Goal: Transaction & Acquisition: Purchase product/service

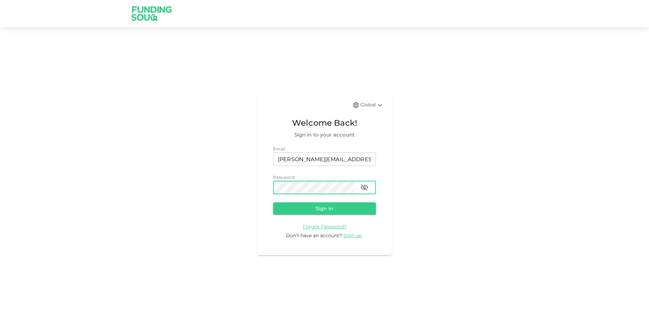
click at [273, 202] on button "Sign in" at bounding box center [324, 208] width 103 height 12
click at [364, 185] on icon "button" at bounding box center [363, 187] width 7 height 6
click at [273, 202] on button "Sign in" at bounding box center [324, 208] width 103 height 12
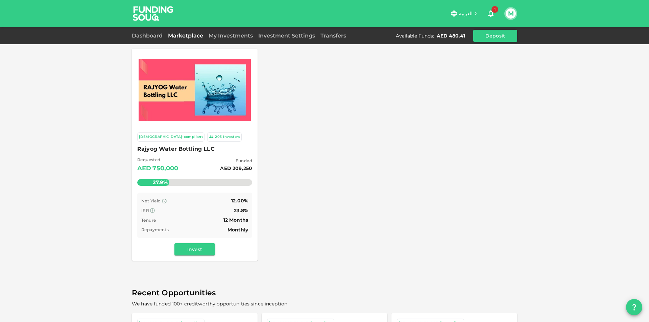
click at [157, 148] on span "Rajyog Water Bottling LLC" at bounding box center [194, 148] width 115 height 9
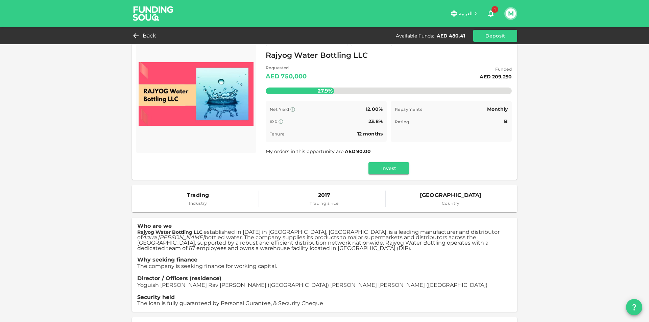
scroll to position [34, 0]
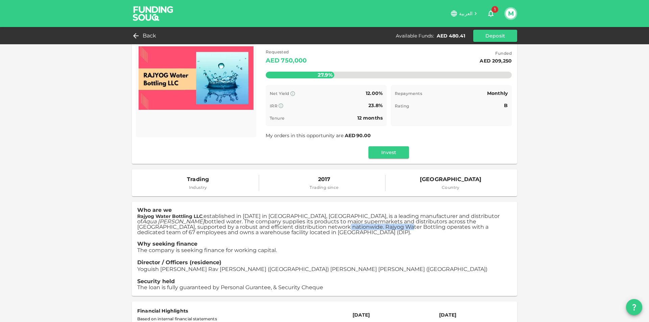
drag, startPoint x: 193, startPoint y: 227, endPoint x: 253, endPoint y: 228, distance: 60.1
click at [253, 228] on span "established in 2017 in Dubai, UAE, is a leading manufacturer and distributor of…" at bounding box center [318, 224] width 362 height 23
copy span "Rajyog Water Bottling"
click at [396, 153] on button "Invest" at bounding box center [388, 152] width 41 height 12
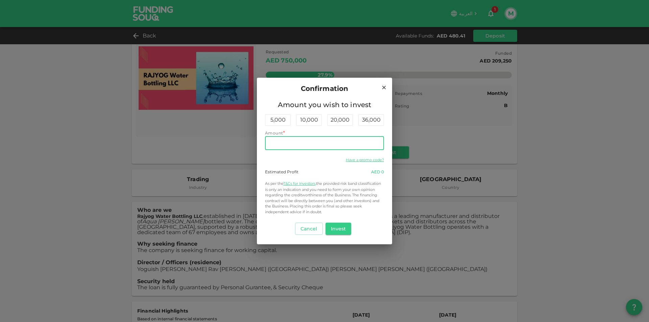
click at [356, 145] on input "Amount" at bounding box center [324, 143] width 119 height 14
click at [335, 229] on button "Invest" at bounding box center [338, 229] width 26 height 12
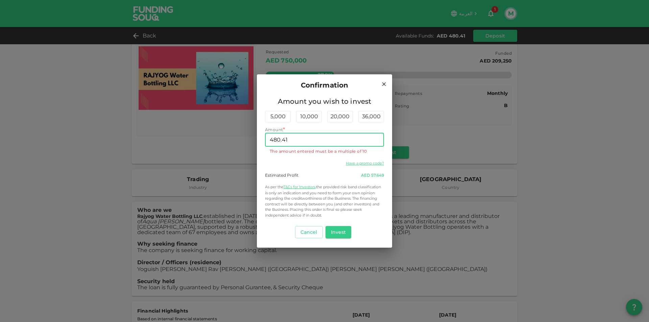
click at [303, 136] on input "480.41" at bounding box center [324, 140] width 119 height 14
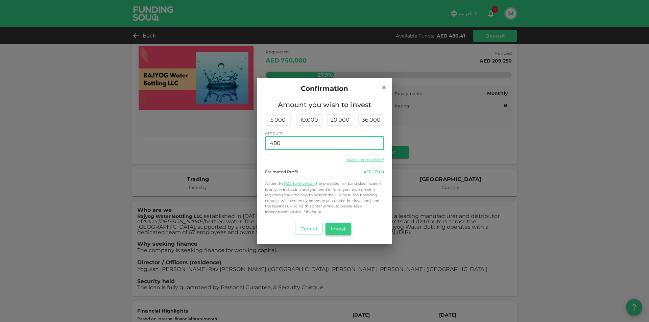
type input "480"
click at [341, 231] on button "Invest" at bounding box center [338, 229] width 26 height 12
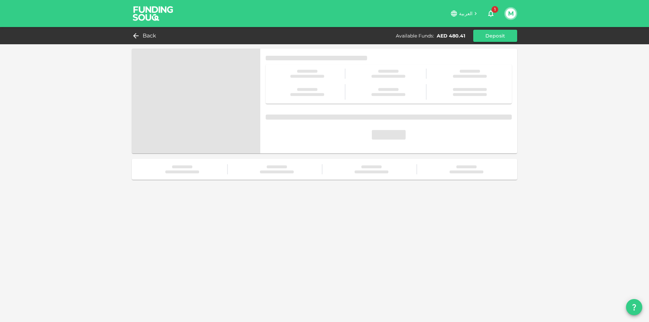
scroll to position [0, 0]
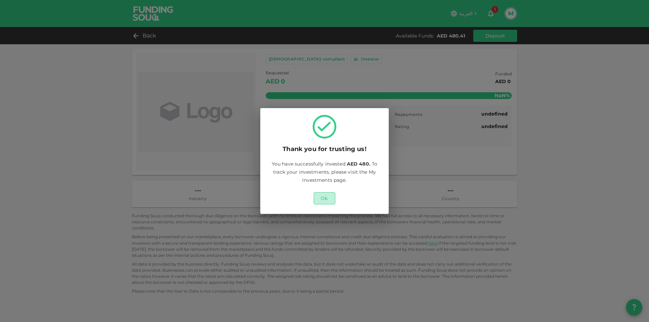
click at [327, 198] on button "Ok" at bounding box center [325, 198] width 22 height 12
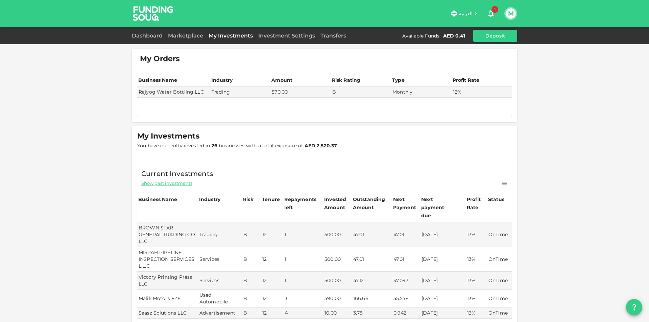
click at [490, 13] on icon "button" at bounding box center [490, 13] width 8 height 8
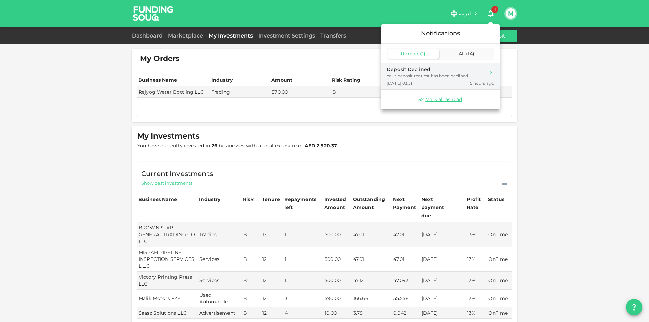
click at [458, 81] on div "[DATE] 03:51 5 hours ago" at bounding box center [439, 83] width 107 height 6
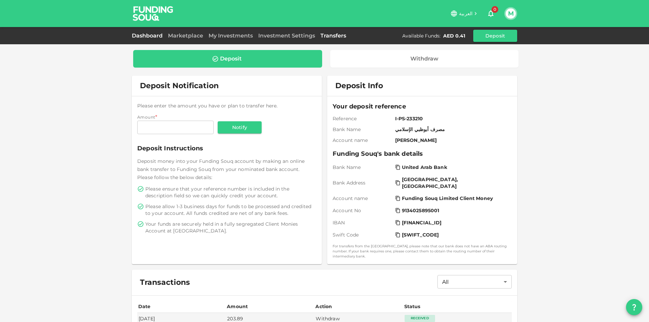
click at [143, 34] on link "Dashboard" at bounding box center [148, 35] width 33 height 6
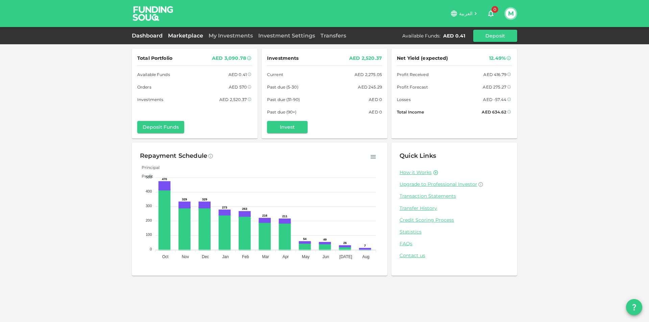
click at [199, 37] on link "Marketplace" at bounding box center [185, 35] width 41 height 6
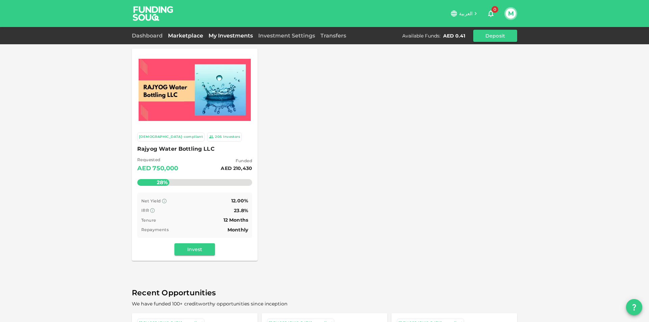
click at [218, 35] on link "My Investments" at bounding box center [231, 35] width 50 height 6
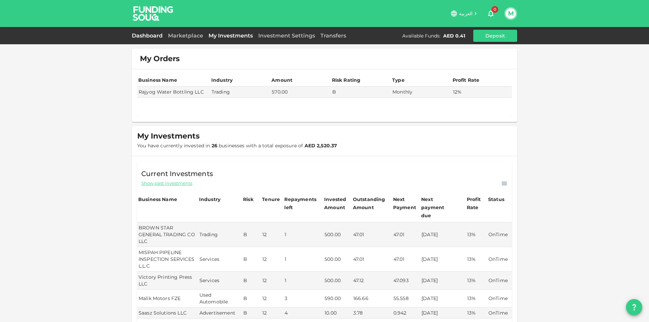
click at [154, 35] on link "Dashboard" at bounding box center [148, 35] width 33 height 6
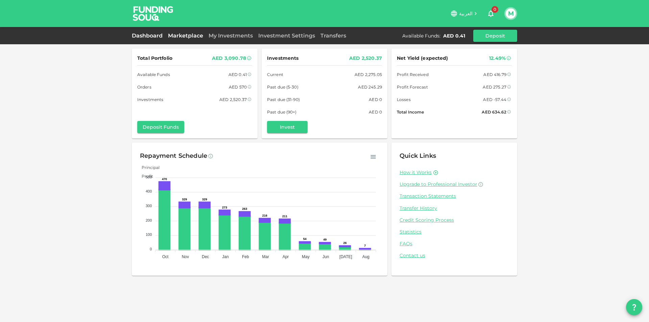
click at [184, 34] on link "Marketplace" at bounding box center [185, 35] width 41 height 6
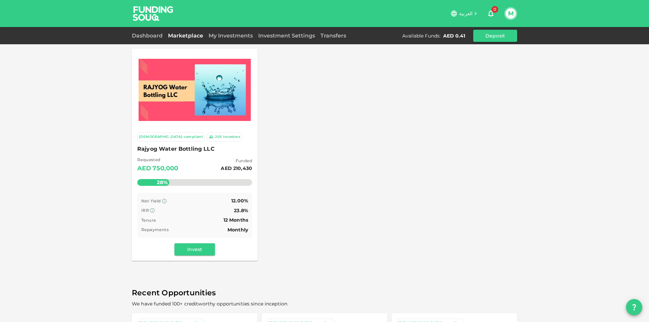
click at [175, 149] on span "Rajyog Water Bottling LLC" at bounding box center [194, 148] width 115 height 9
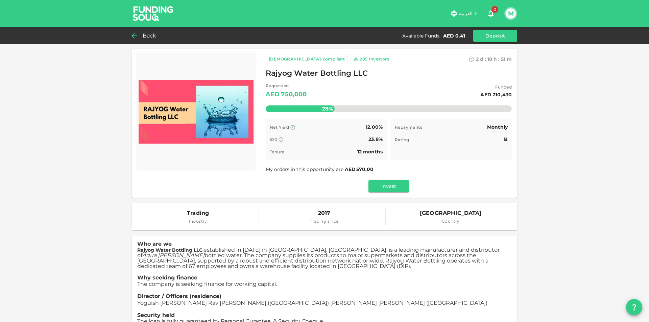
click at [143, 37] on span "Back" at bounding box center [150, 35] width 14 height 9
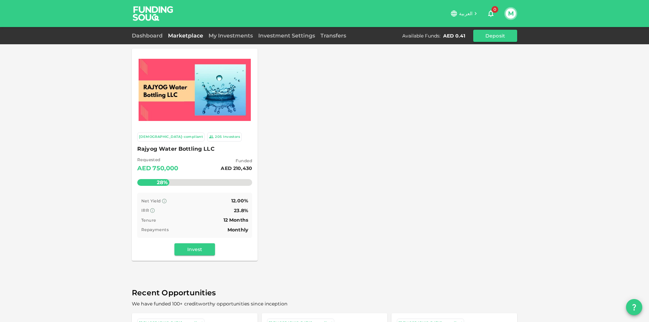
click at [137, 32] on div "Dashboard" at bounding box center [148, 36] width 33 height 8
click at [139, 35] on link "Dashboard" at bounding box center [148, 35] width 33 height 6
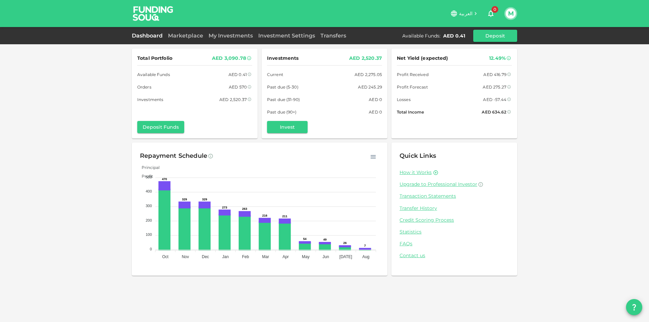
click at [262, 32] on div "Investment Settings" at bounding box center [286, 36] width 62 height 8
click at [247, 35] on link "My Investments" at bounding box center [231, 35] width 50 height 6
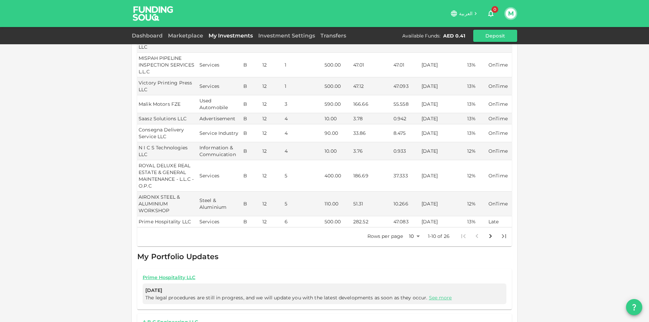
scroll to position [203, 0]
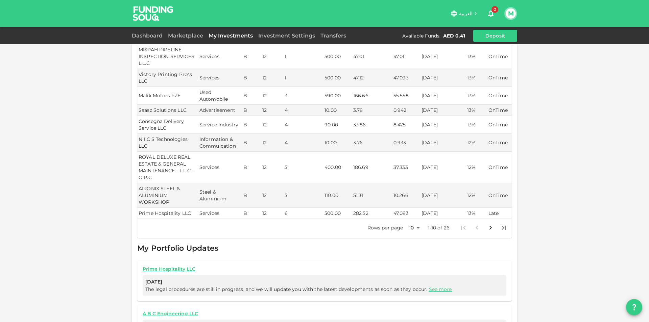
click at [415, 220] on body "العربية 0 M Dashboard Marketplace My Investments Investment Settings Transfers …" at bounding box center [324, 161] width 649 height 322
click at [414, 265] on li "100" at bounding box center [412, 267] width 20 height 12
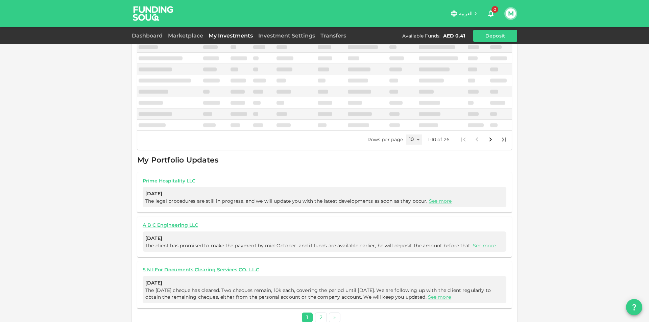
type input "100"
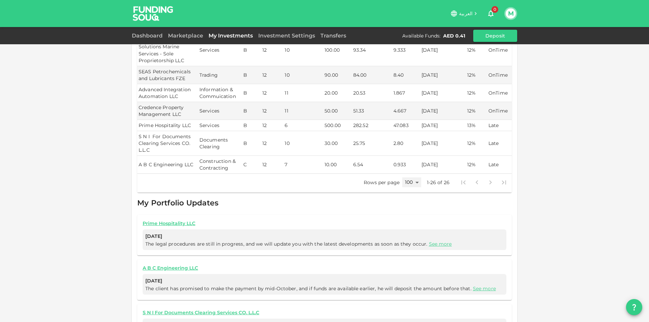
scroll to position [505, 0]
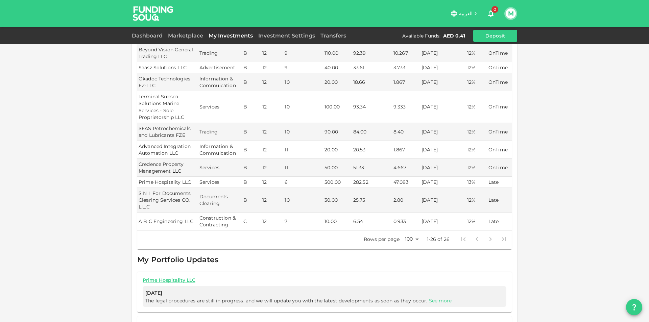
click at [508, 12] on button "M" at bounding box center [510, 13] width 10 height 10
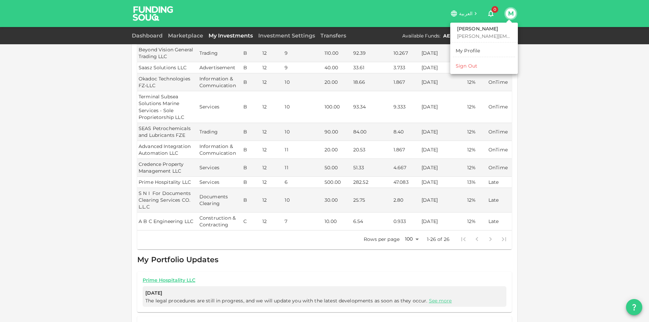
click at [625, 127] on div at bounding box center [324, 161] width 649 height 322
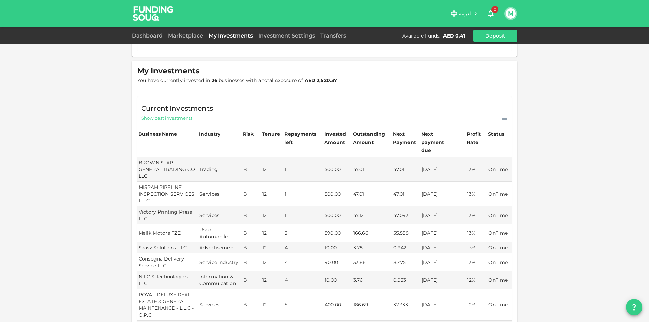
scroll to position [0, 0]
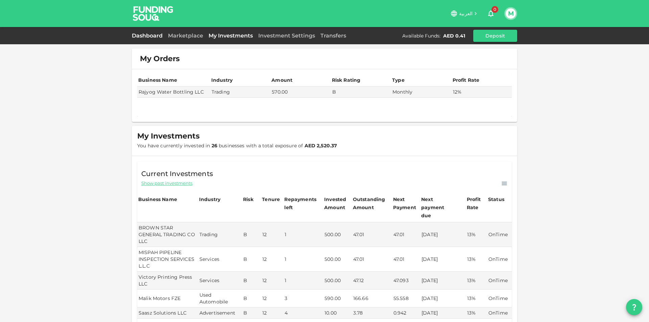
click at [141, 37] on link "Dashboard" at bounding box center [148, 35] width 33 height 6
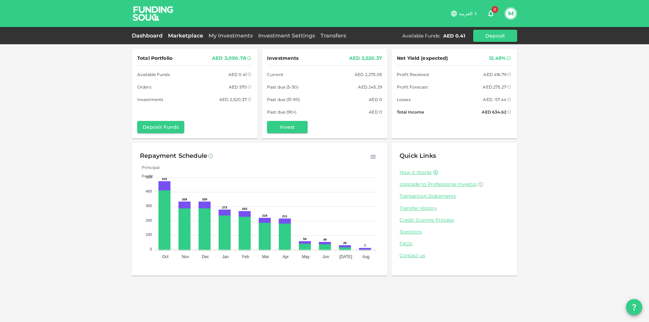
click at [169, 35] on link "Marketplace" at bounding box center [185, 35] width 41 height 6
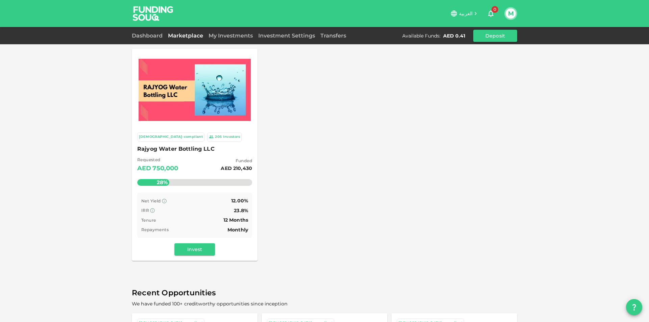
click at [519, 12] on div "العربية 0 M" at bounding box center [324, 13] width 649 height 27
click at [516, 14] on div "M" at bounding box center [510, 13] width 13 height 13
click at [505, 16] on div "M" at bounding box center [510, 13] width 13 height 13
click at [516, 13] on div "M" at bounding box center [510, 13] width 13 height 13
click at [260, 33] on link "Investment Settings" at bounding box center [286, 35] width 62 height 6
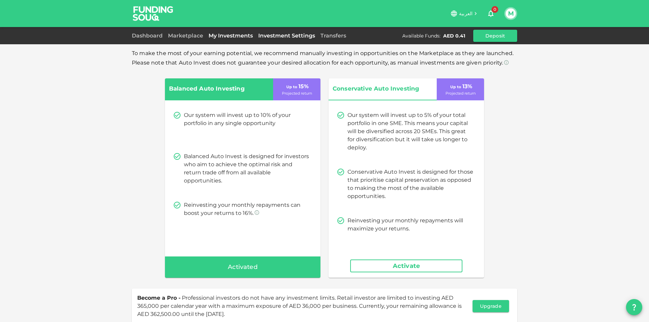
click at [240, 37] on link "My Investments" at bounding box center [231, 35] width 50 height 6
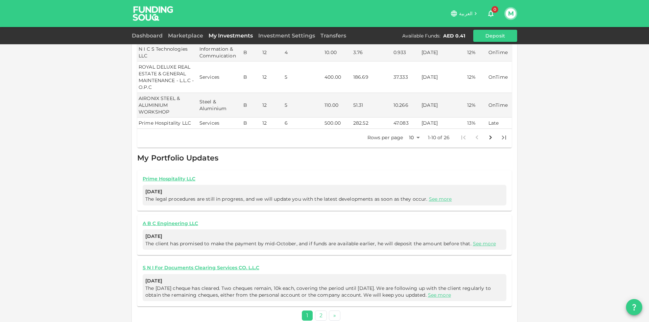
scroll to position [124, 0]
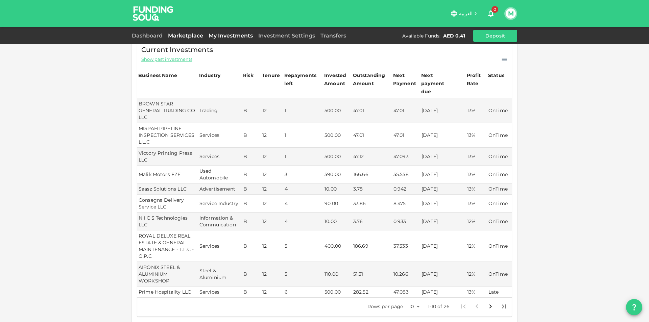
click at [194, 32] on div "Marketplace" at bounding box center [185, 36] width 41 height 8
click at [186, 39] on div "Marketplace" at bounding box center [185, 36] width 41 height 8
click at [186, 35] on link "Marketplace" at bounding box center [185, 35] width 41 height 6
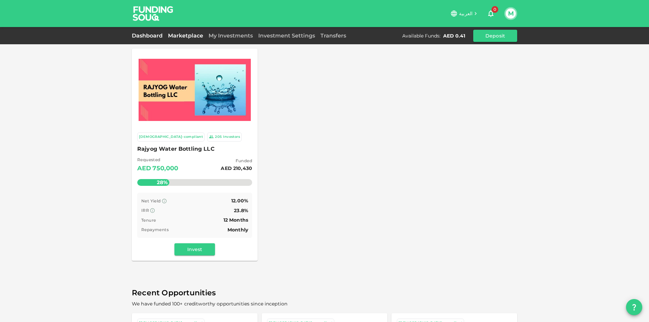
click at [152, 37] on link "Dashboard" at bounding box center [148, 35] width 33 height 6
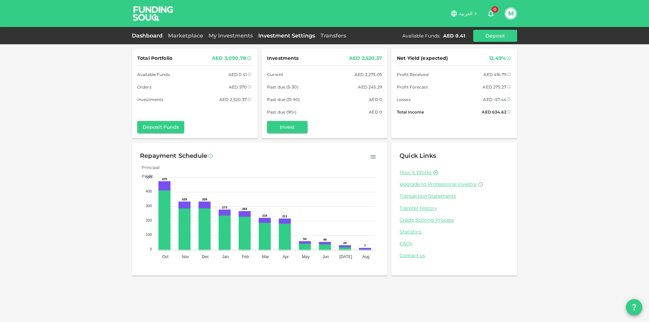
click at [291, 34] on link "Investment Settings" at bounding box center [286, 35] width 62 height 6
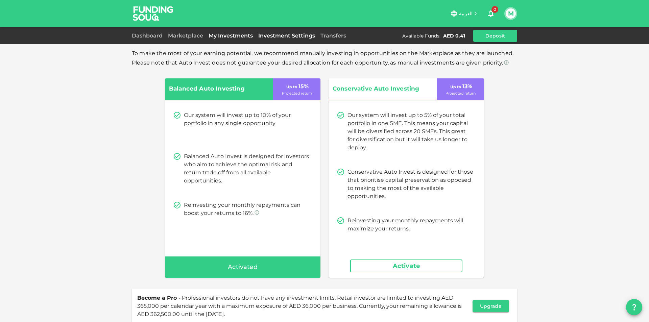
click at [227, 35] on link "My Investments" at bounding box center [231, 35] width 50 height 6
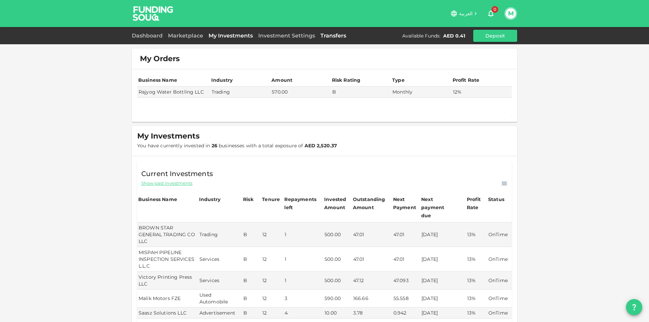
click at [335, 35] on link "Transfers" at bounding box center [333, 35] width 31 height 6
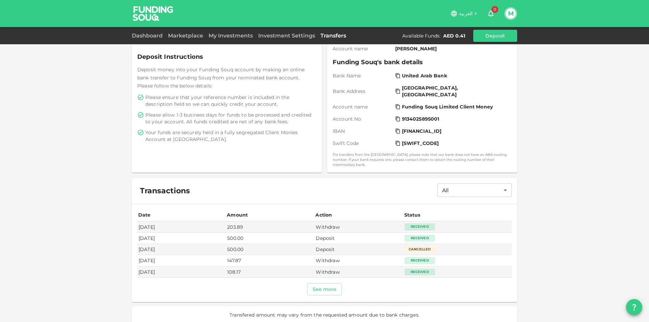
scroll to position [92, 0]
click at [329, 282] on button "See more" at bounding box center [324, 288] width 35 height 12
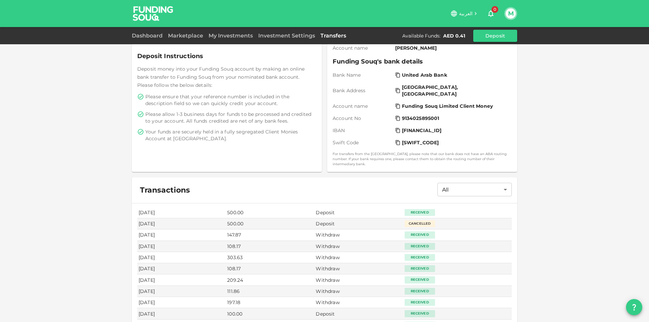
scroll to position [0, 0]
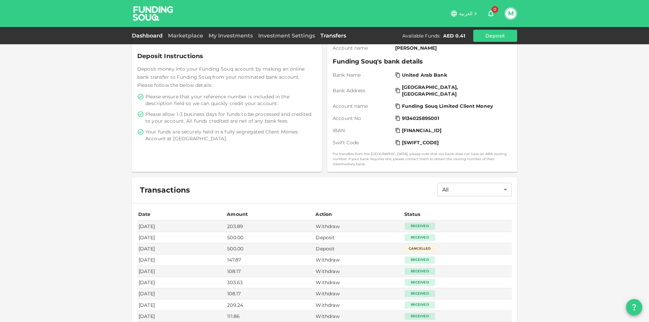
click at [140, 34] on link "Dashboard" at bounding box center [148, 35] width 33 height 6
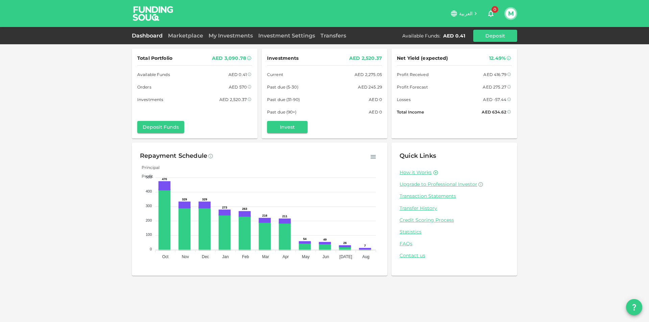
click at [174, 30] on div "Dashboard Marketplace My Investments Investment Settings Transfers Available Fu…" at bounding box center [324, 36] width 385 height 12
click at [178, 35] on link "Marketplace" at bounding box center [185, 35] width 41 height 6
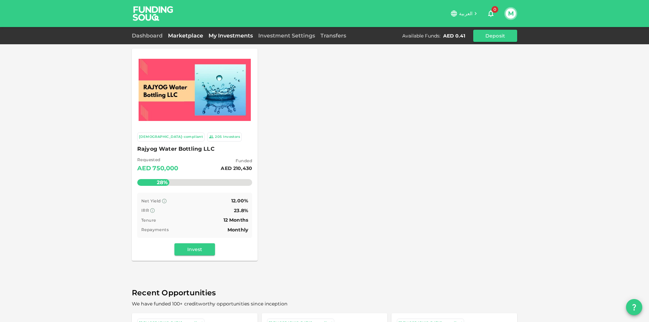
click at [223, 37] on link "My Investments" at bounding box center [231, 35] width 50 height 6
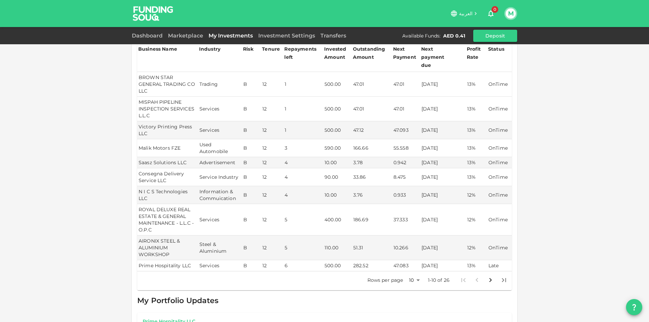
scroll to position [169, 0]
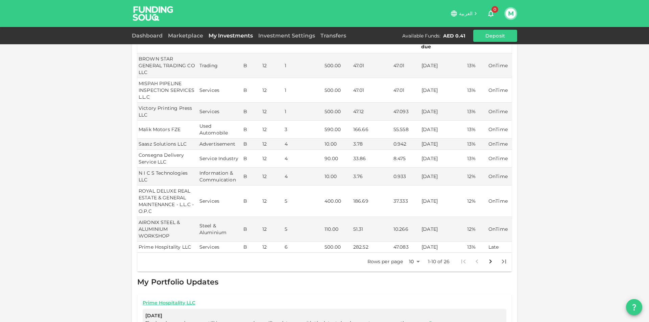
click at [414, 253] on body "العربية 0 M Dashboard Marketplace My Investments Investment Settings Transfers …" at bounding box center [324, 161] width 649 height 322
click at [410, 305] on li "100" at bounding box center [412, 301] width 20 height 12
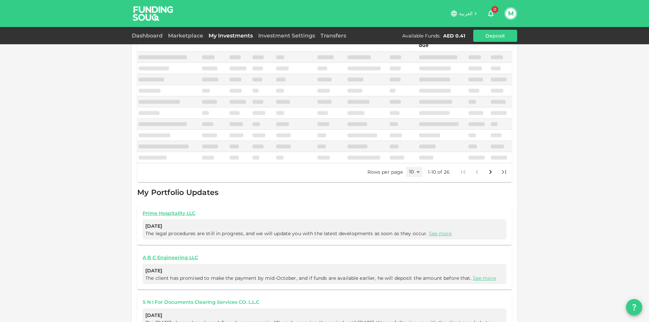
type input "100"
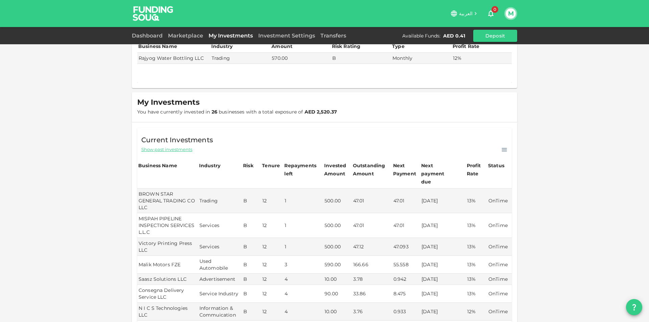
scroll to position [0, 0]
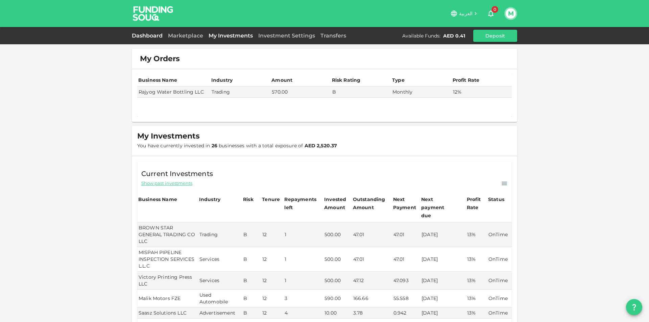
click at [152, 37] on link "Dashboard" at bounding box center [148, 35] width 33 height 6
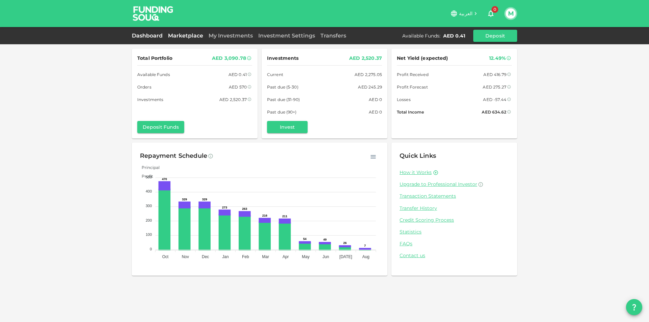
click at [168, 36] on link "Marketplace" at bounding box center [185, 35] width 41 height 6
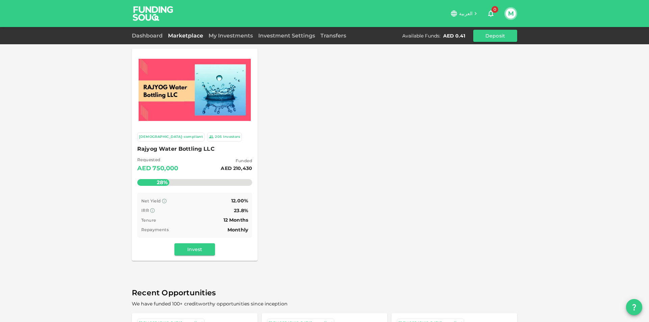
click at [506, 13] on button "M" at bounding box center [510, 13] width 10 height 10
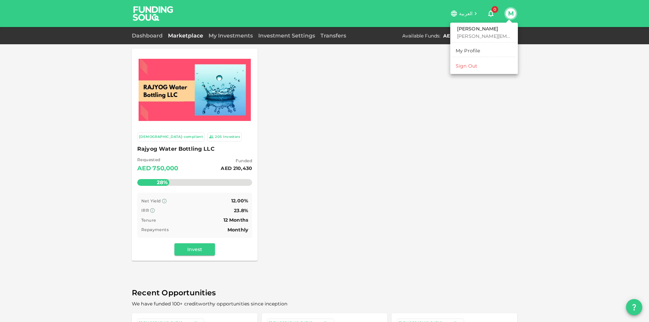
click at [487, 65] on li "Sign Out" at bounding box center [484, 65] width 62 height 11
